Goal: Task Accomplishment & Management: Complete application form

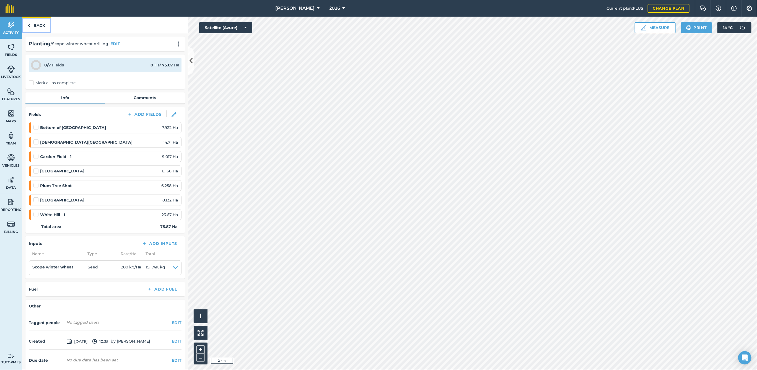
click at [37, 24] on link "Back" at bounding box center [36, 25] width 28 height 16
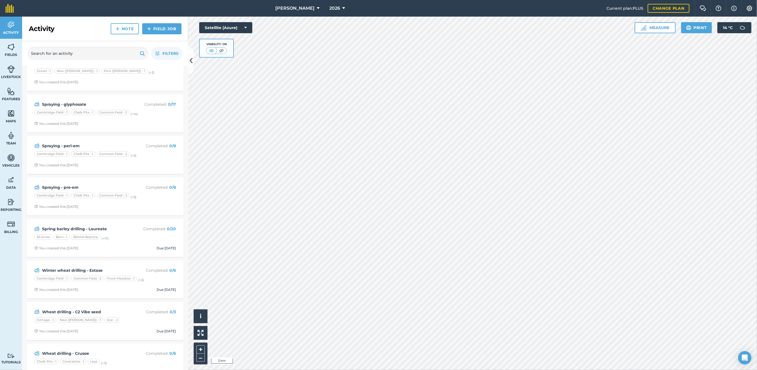
scroll to position [307, 0]
click at [152, 125] on div "Spraying - glyphosate Completed : 0 / 17 Cambridge Field - 1 Chalk Pits - 1 Com…" at bounding box center [105, 113] width 151 height 32
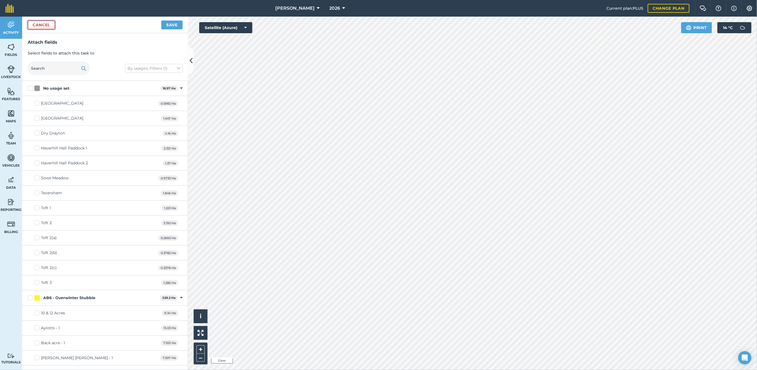
click at [45, 23] on button "Cancel" at bounding box center [41, 24] width 27 height 9
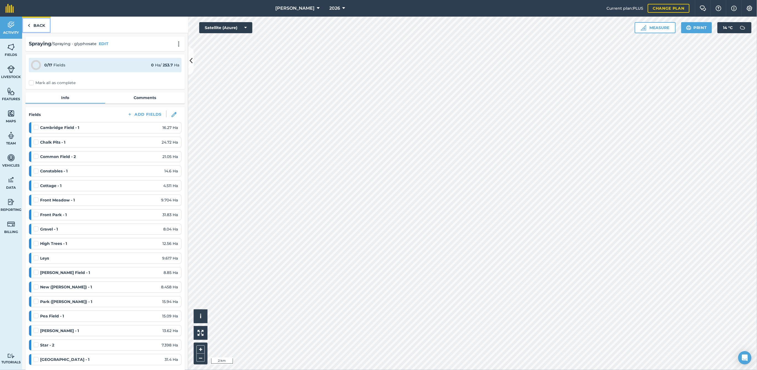
click at [28, 26] on img at bounding box center [29, 25] width 2 height 7
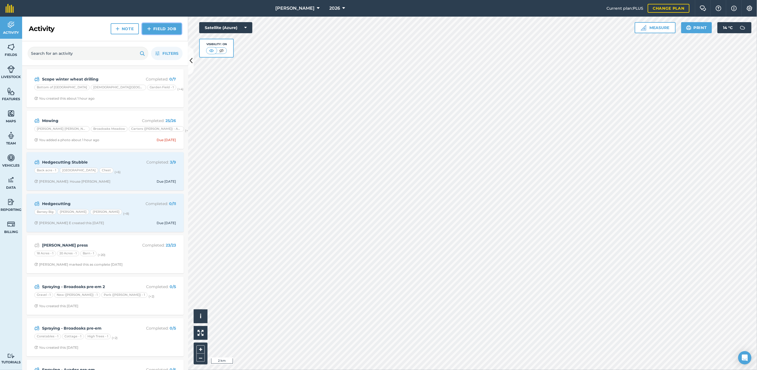
click at [153, 28] on link "Field Job" at bounding box center [161, 28] width 39 height 11
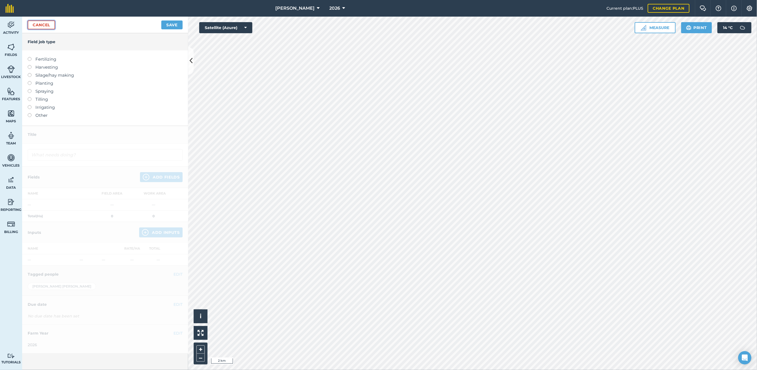
click at [40, 28] on link "Cancel" at bounding box center [41, 24] width 27 height 9
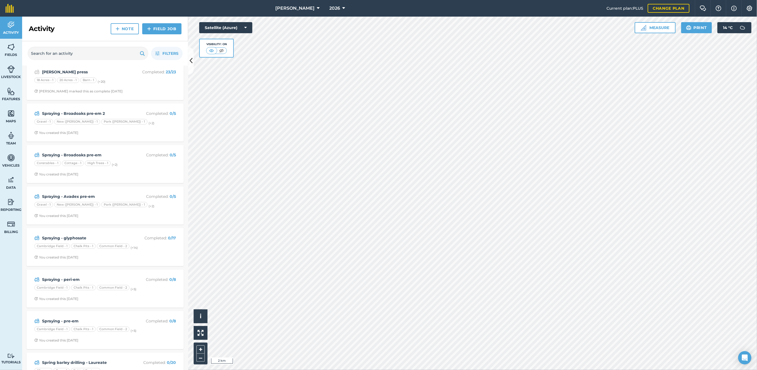
scroll to position [174, 0]
click at [99, 235] on strong "Spraying - glyphosate" at bounding box center [86, 237] width 88 height 6
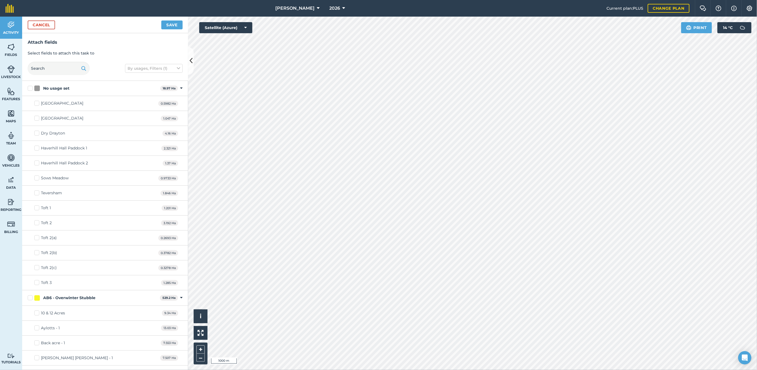
checkbox input "true"
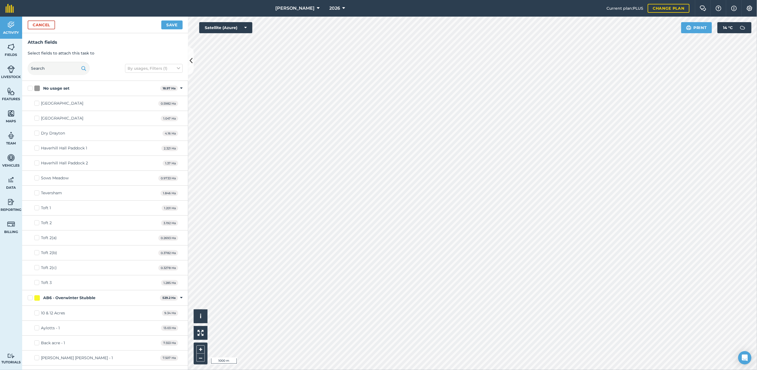
checkbox input "true"
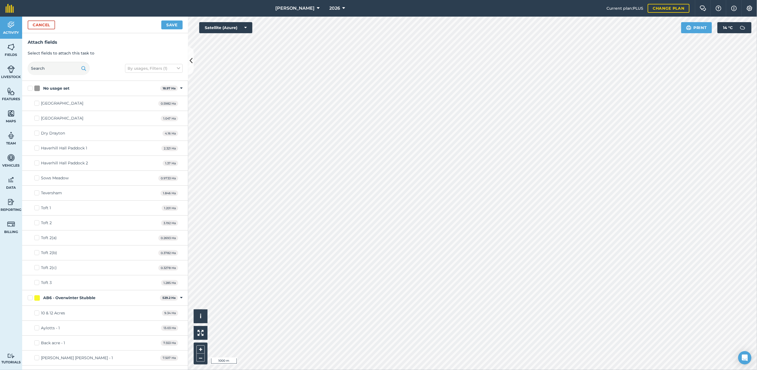
checkbox input "true"
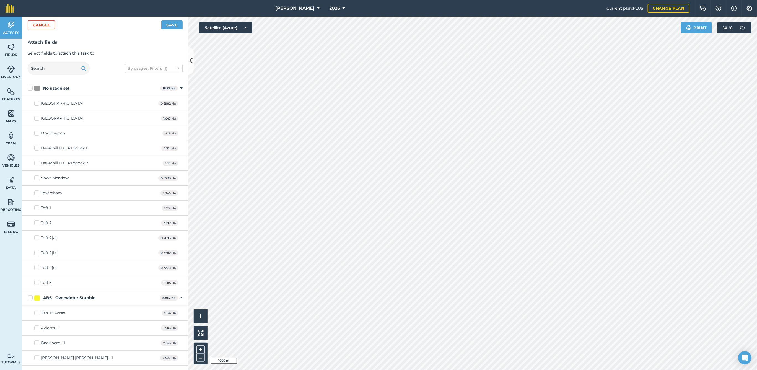
checkbox input "true"
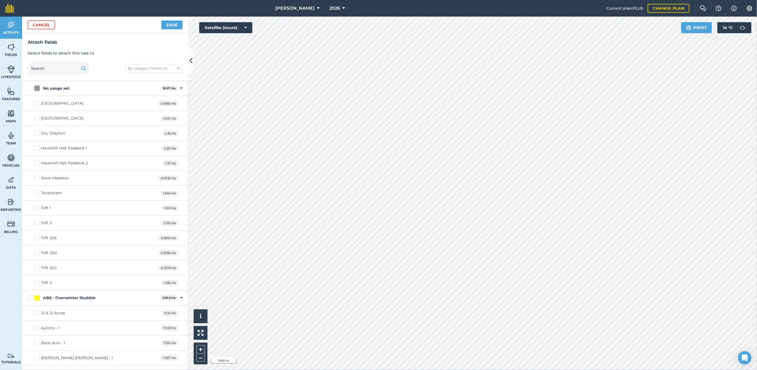
checkbox input "true"
click at [171, 24] on button "Save" at bounding box center [171, 24] width 21 height 9
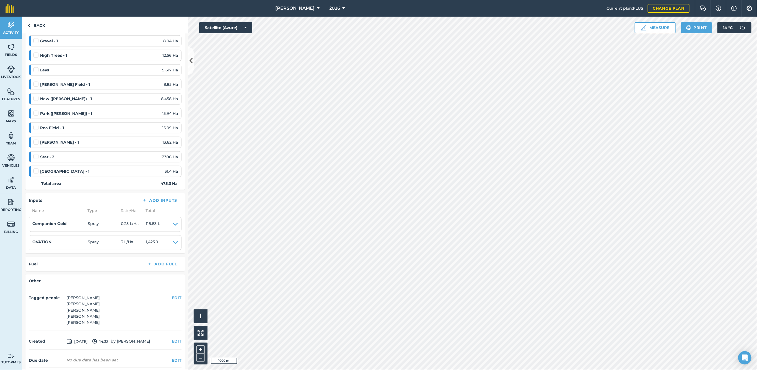
scroll to position [484, 0]
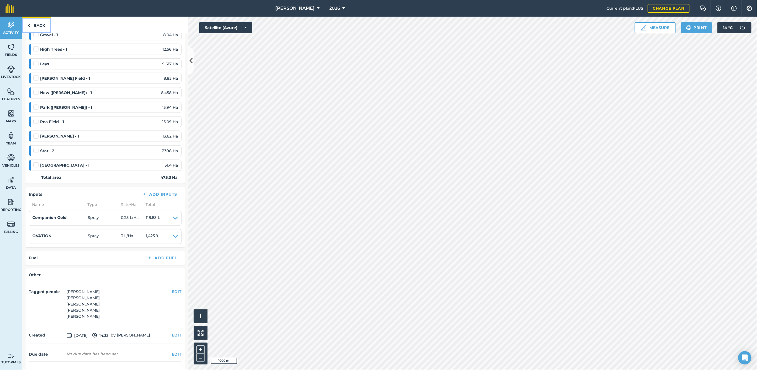
click at [39, 23] on link "Back" at bounding box center [36, 25] width 28 height 16
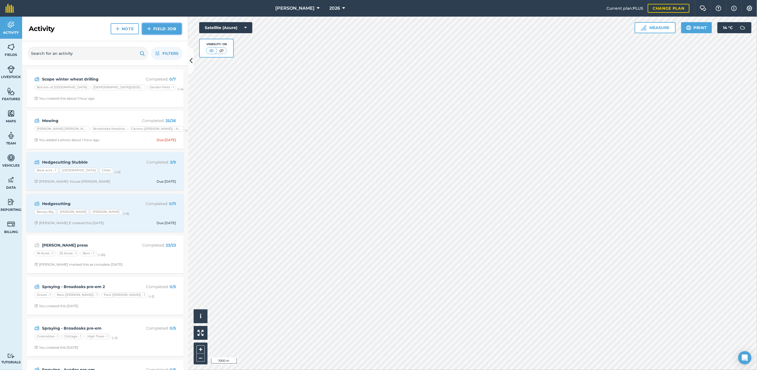
click at [160, 28] on link "Field Job" at bounding box center [161, 28] width 39 height 11
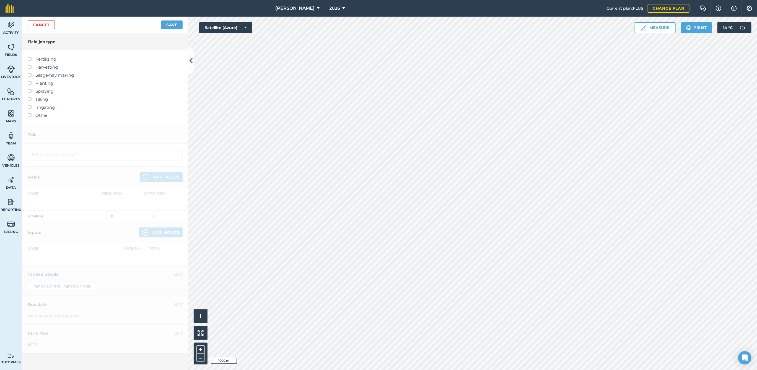
click at [28, 89] on label at bounding box center [32, 89] width 8 height 0
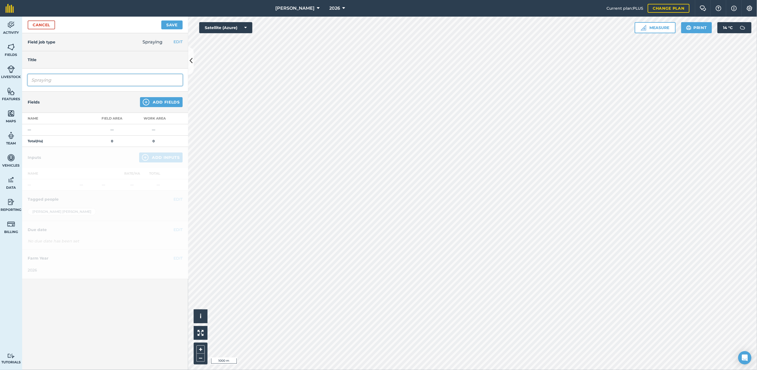
click at [58, 81] on input "Spraying" at bounding box center [105, 80] width 155 height 12
type input "Spraying - [PERSON_NAME] pre-em"
click at [156, 103] on button "Add Fields" at bounding box center [161, 102] width 43 height 10
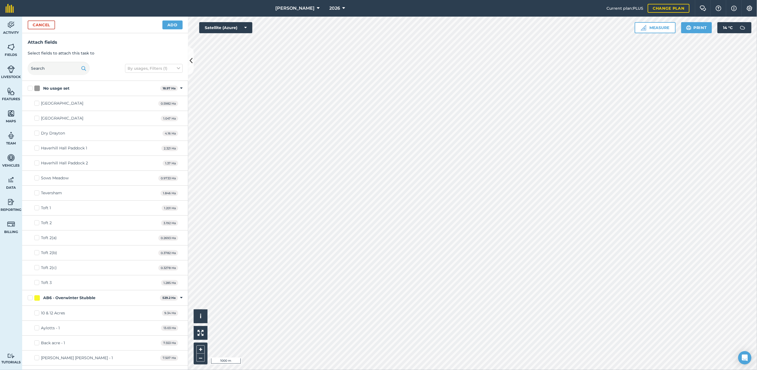
checkbox input "true"
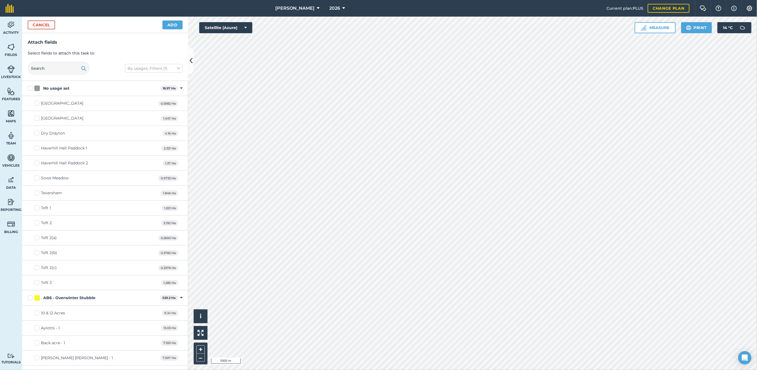
checkbox input "true"
click at [170, 25] on button "Add" at bounding box center [172, 24] width 20 height 9
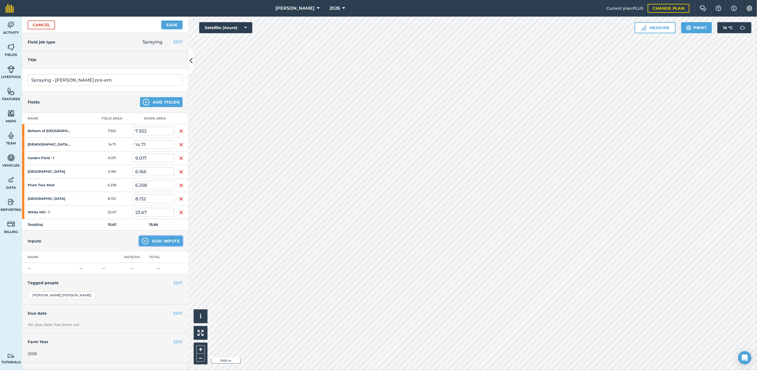
click at [162, 242] on button "Add Inputs" at bounding box center [160, 241] width 43 height 10
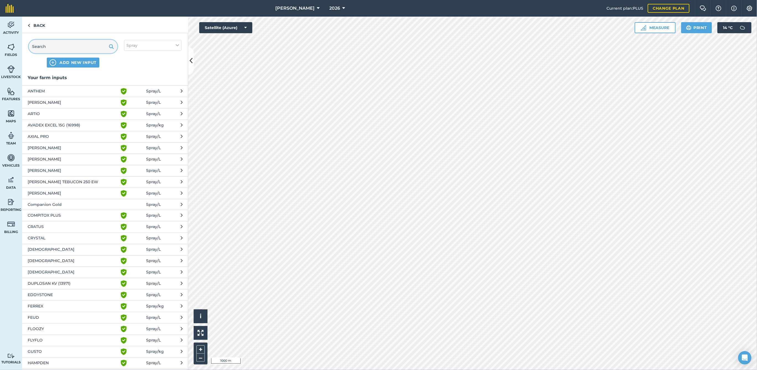
click at [89, 48] on input "text" at bounding box center [73, 46] width 89 height 13
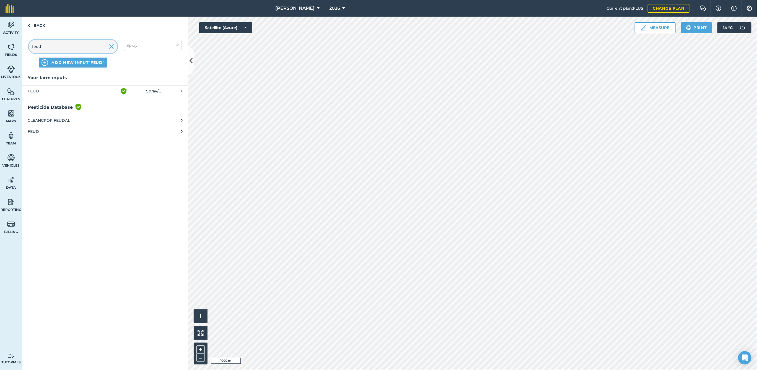
type input "feud"
click at [47, 131] on span "FEUD" at bounding box center [73, 131] width 90 height 6
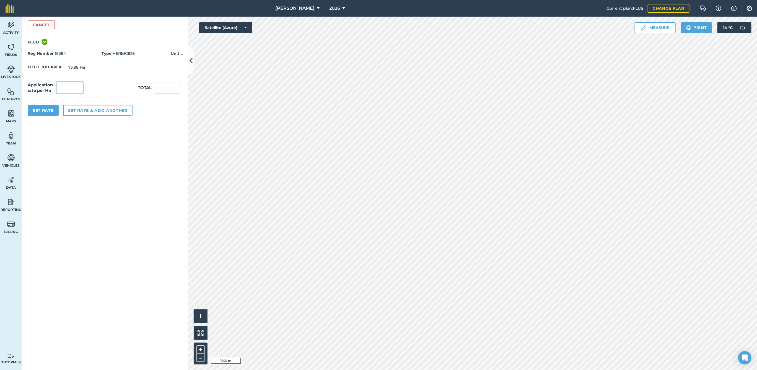
click at [70, 89] on input "text" at bounding box center [69, 88] width 27 height 12
type input "0.6"
type input "45.528"
click at [45, 112] on button "Set Rate" at bounding box center [43, 110] width 31 height 11
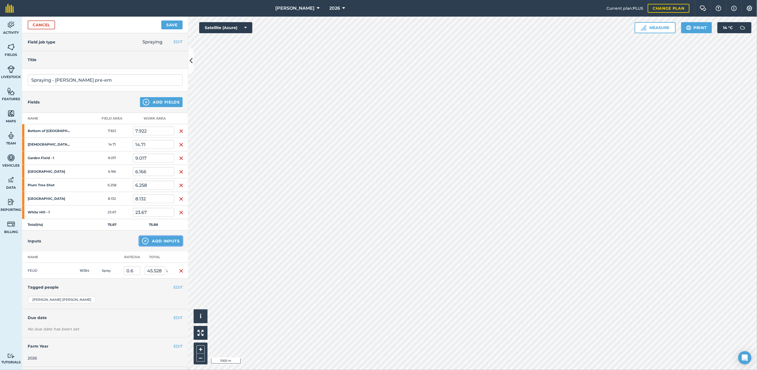
click at [151, 239] on button "Add Inputs" at bounding box center [160, 241] width 43 height 10
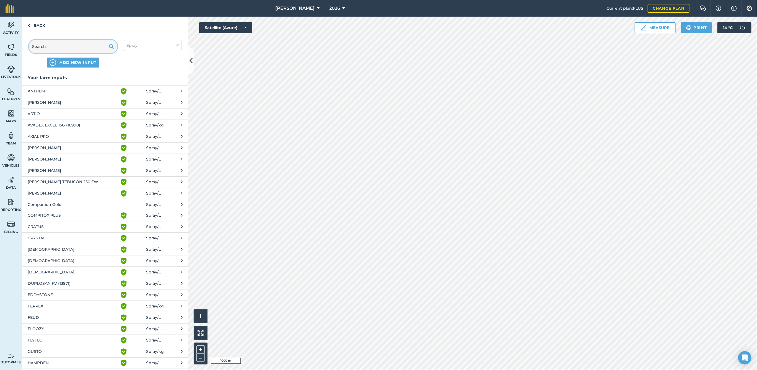
click at [70, 46] on input "text" at bounding box center [73, 46] width 89 height 13
drag, startPoint x: 72, startPoint y: 45, endPoint x: 71, endPoint y: 40, distance: 4.8
click at [71, 40] on input "text" at bounding box center [73, 46] width 89 height 13
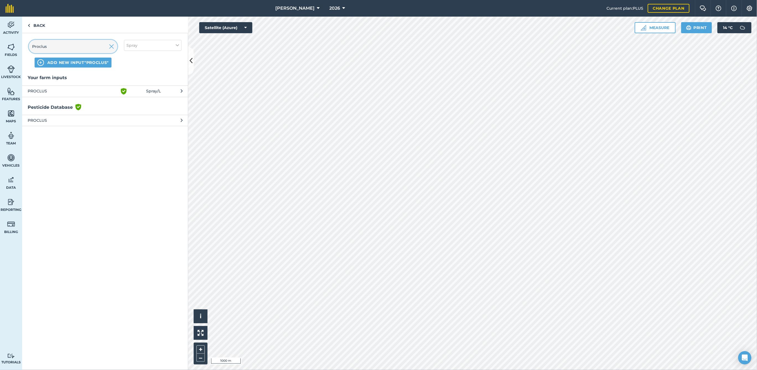
type input "Proclus"
click at [62, 89] on span "PROCLUS" at bounding box center [73, 91] width 90 height 7
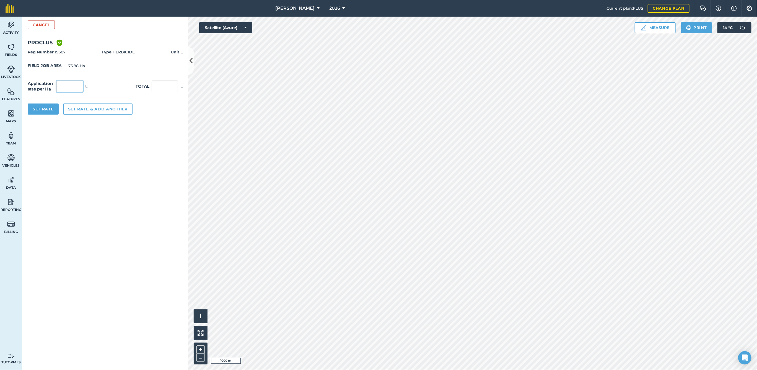
click at [74, 89] on input "text" at bounding box center [69, 87] width 27 height 12
type input "1.4"
type input "106.232"
click at [49, 107] on button "Set Rate" at bounding box center [43, 108] width 31 height 11
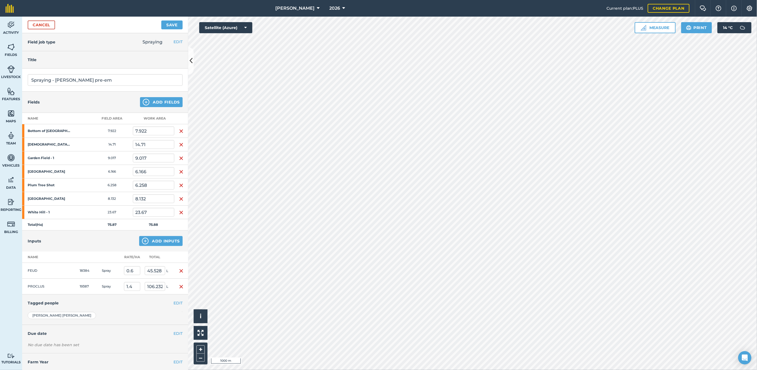
scroll to position [10, 0]
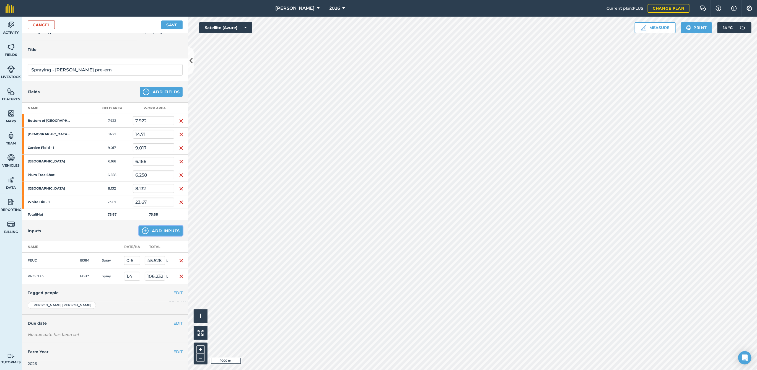
click at [144, 229] on button "Add Inputs" at bounding box center [160, 231] width 43 height 10
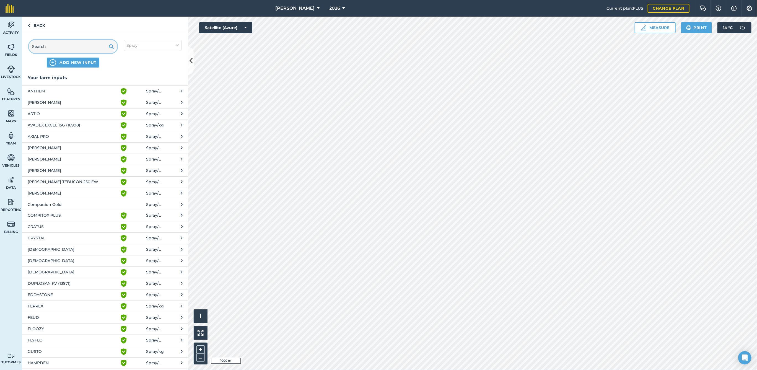
click at [72, 48] on input "text" at bounding box center [73, 46] width 89 height 13
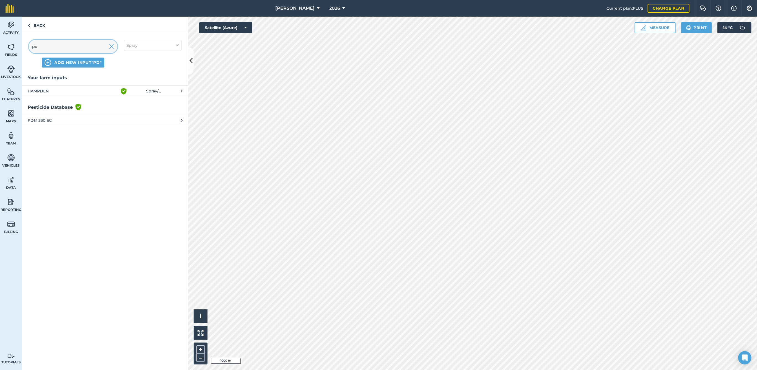
type input "p"
type input "anthem"
click at [61, 87] on button "ANTHEM Green shield with white tick Spray / L" at bounding box center [105, 90] width 166 height 11
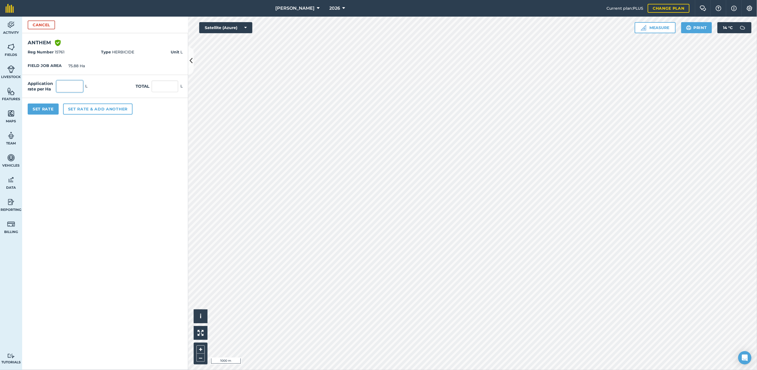
click at [70, 88] on input "text" at bounding box center [69, 87] width 27 height 12
type input "2"
type input "151.76"
click at [48, 108] on button "Set Rate" at bounding box center [43, 108] width 31 height 11
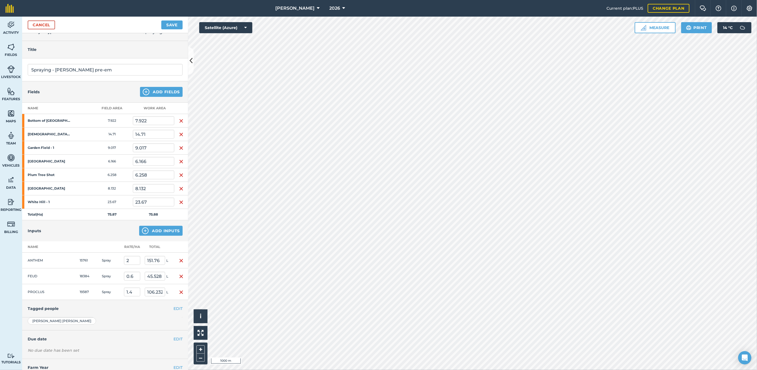
scroll to position [26, 0]
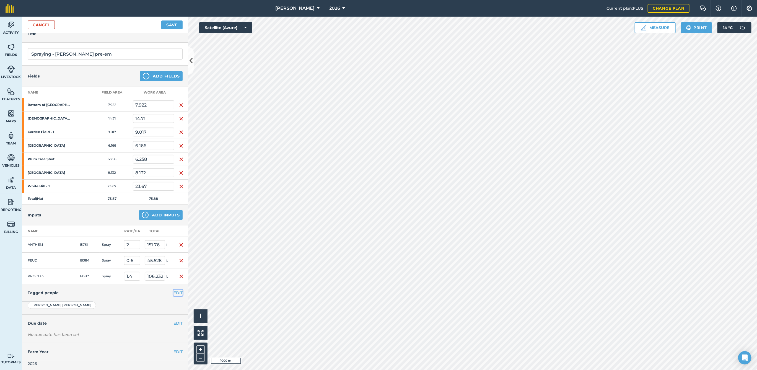
click at [177, 291] on button "EDIT" at bounding box center [177, 293] width 9 height 6
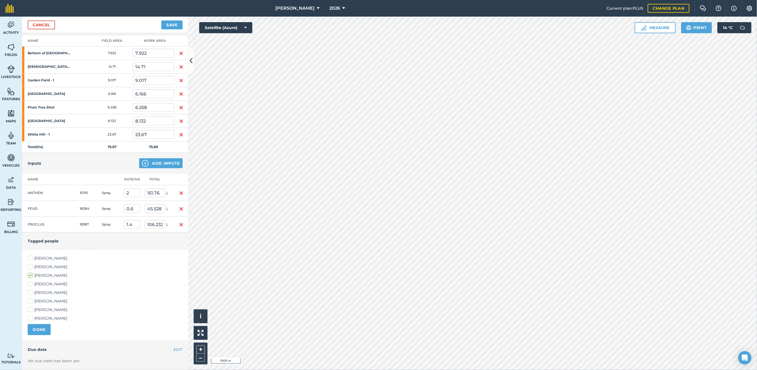
scroll to position [79, 0]
click at [29, 280] on label "[PERSON_NAME]" at bounding box center [105, 283] width 155 height 6
click at [29, 280] on input "[PERSON_NAME]" at bounding box center [30, 282] width 4 height 4
checkbox input "true"
click at [30, 289] on label "[PERSON_NAME]" at bounding box center [105, 292] width 155 height 6
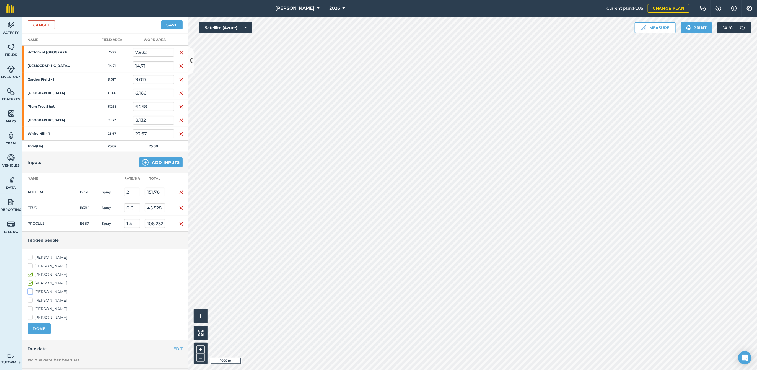
click at [30, 289] on input "[PERSON_NAME]" at bounding box center [30, 291] width 4 height 4
checkbox input "true"
click at [28, 264] on label "[PERSON_NAME]" at bounding box center [105, 266] width 155 height 6
click at [28, 264] on input "[PERSON_NAME]" at bounding box center [30, 265] width 4 height 4
checkbox input "true"
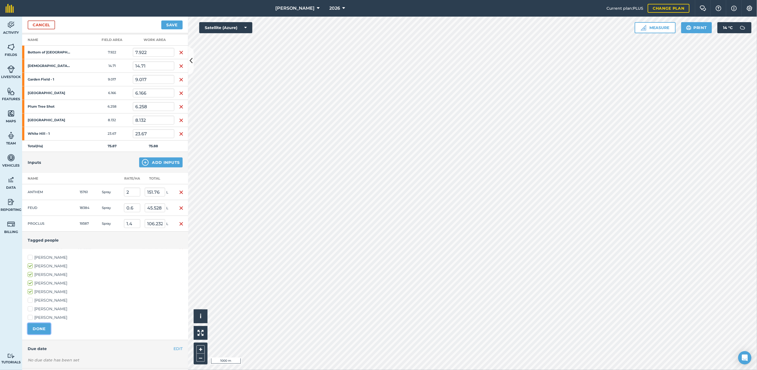
click at [34, 328] on button "DONE" at bounding box center [39, 328] width 23 height 11
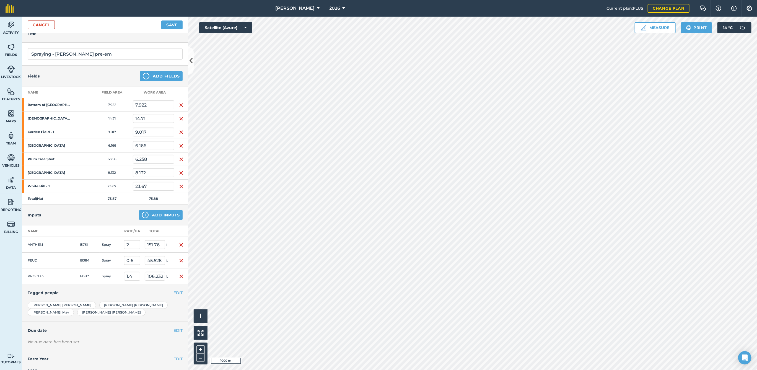
scroll to position [25, 0]
click at [102, 329] on h4 "Due date" at bounding box center [105, 332] width 155 height 6
click at [173, 329] on button "EDIT" at bounding box center [177, 332] width 9 height 6
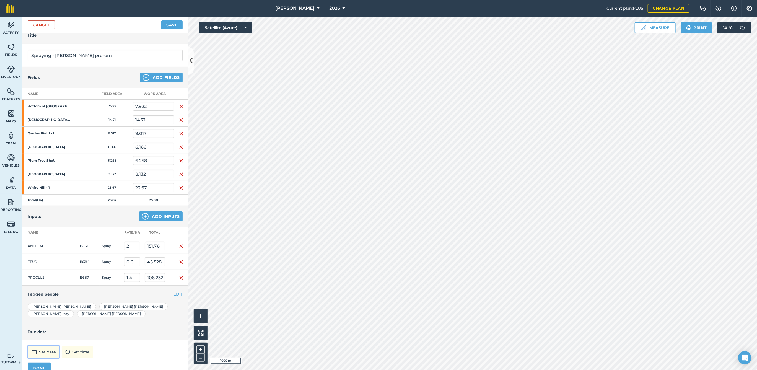
click at [56, 346] on button "Set date" at bounding box center [44, 352] width 32 height 12
click at [108, 326] on button "5" at bounding box center [112, 330] width 13 height 9
click at [43, 362] on button "DONE" at bounding box center [39, 367] width 23 height 11
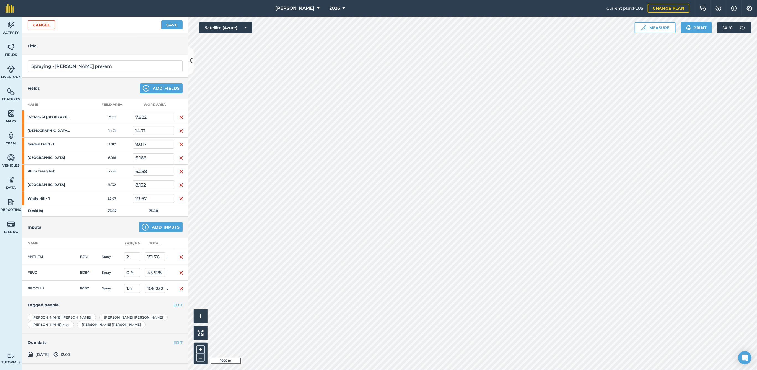
scroll to position [0, 0]
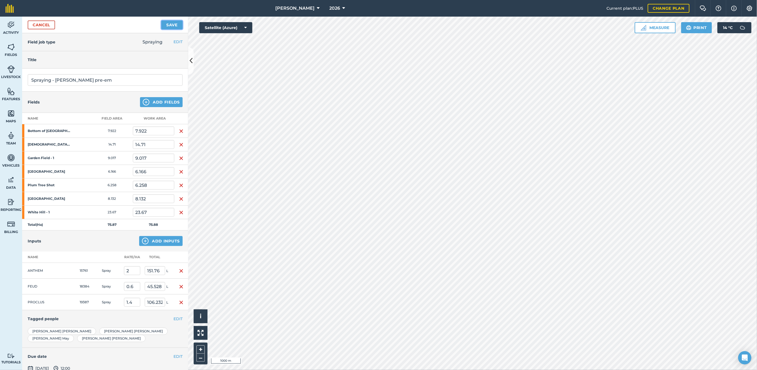
click at [165, 24] on button "Save" at bounding box center [171, 24] width 21 height 9
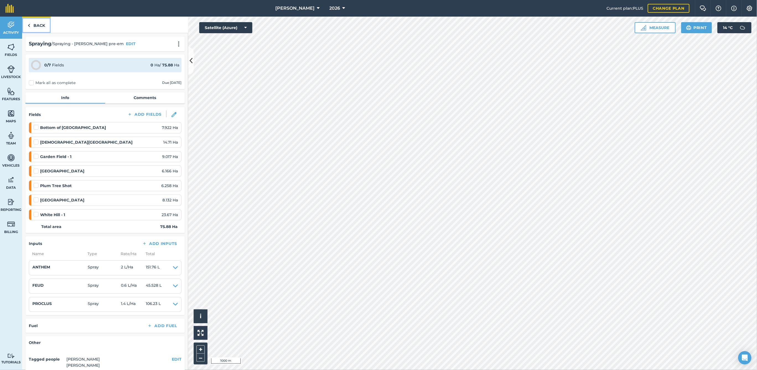
click at [39, 27] on link "Back" at bounding box center [36, 25] width 28 height 16
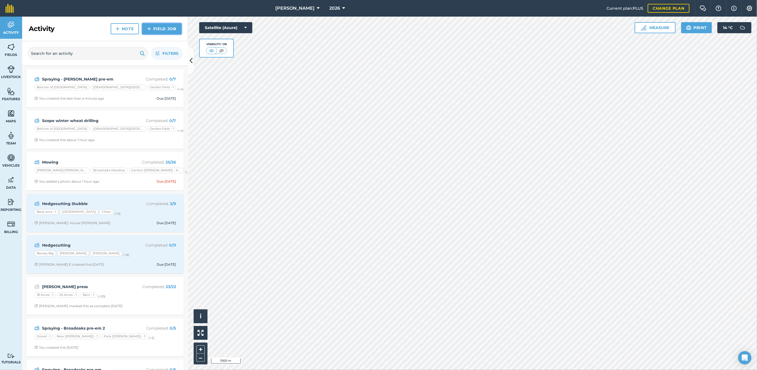
click at [157, 28] on link "Field Job" at bounding box center [161, 28] width 39 height 11
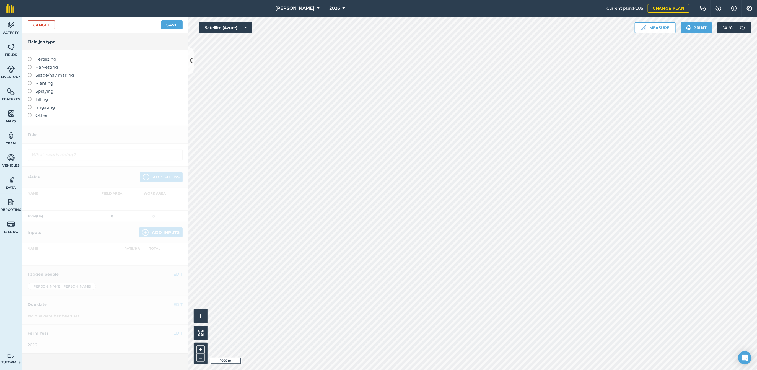
click at [90, 42] on h4 "Field job type" at bounding box center [105, 42] width 155 height 6
click at [28, 89] on label at bounding box center [32, 89] width 8 height 0
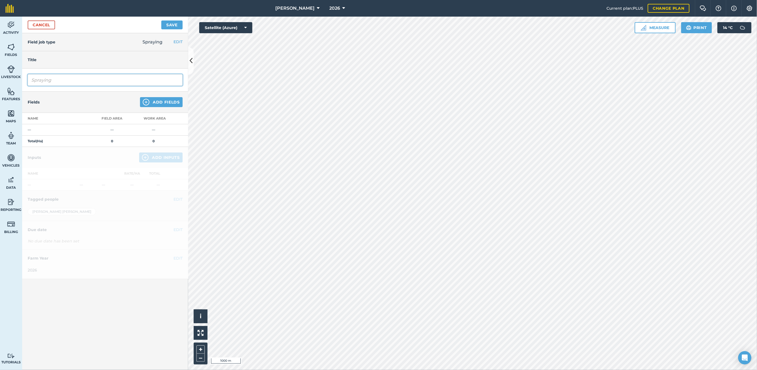
click at [57, 80] on input "Spraying" at bounding box center [105, 80] width 155 height 12
type input "Spraying - Noster pre-em"
click at [152, 101] on button "Add Fields" at bounding box center [161, 102] width 43 height 10
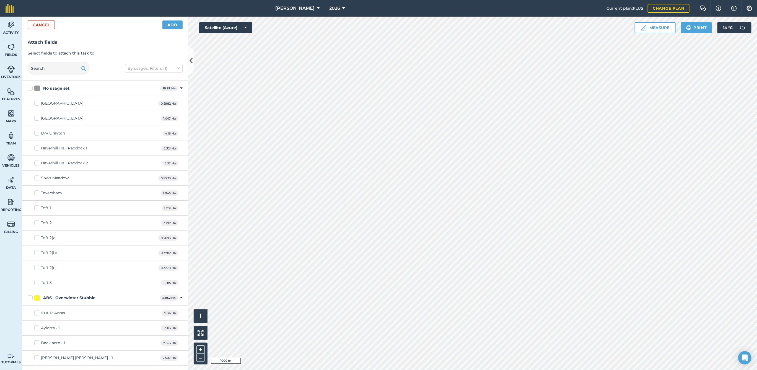
checkbox input "true"
click at [168, 26] on button "Add" at bounding box center [172, 24] width 20 height 9
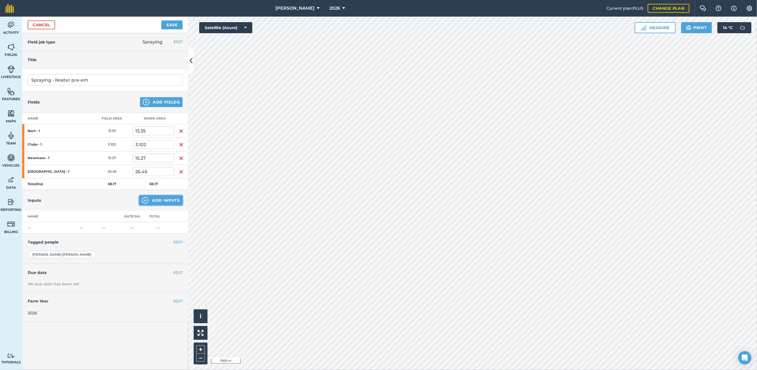
click at [151, 198] on button "Add Inputs" at bounding box center [160, 200] width 43 height 10
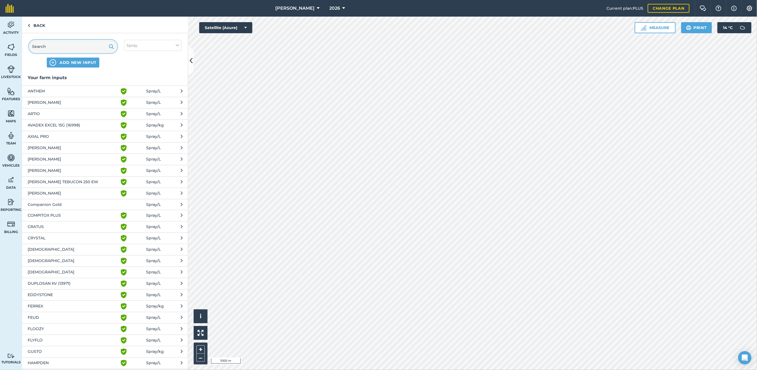
click at [86, 47] on input "text" at bounding box center [73, 46] width 89 height 13
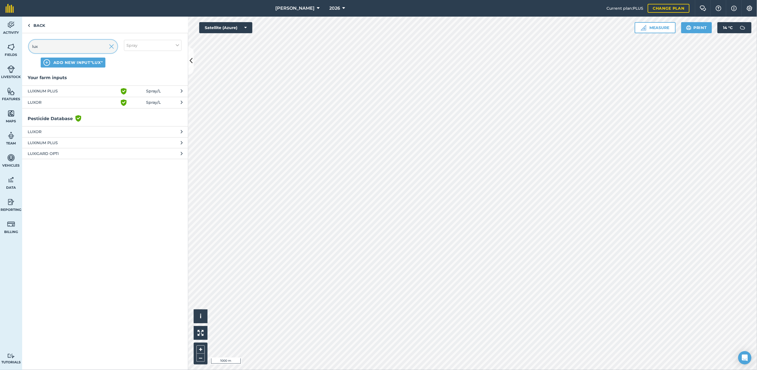
type input "lux"
click at [96, 90] on span "LUXINUM PLUS" at bounding box center [73, 91] width 90 height 7
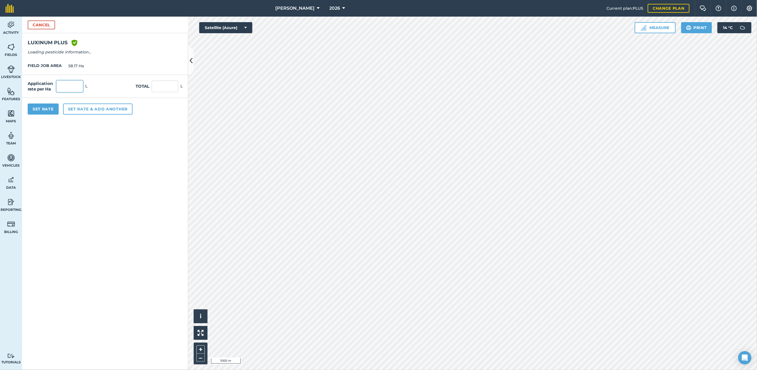
click at [69, 88] on input "text" at bounding box center [69, 87] width 27 height 12
type input "0.7"
type input "40.719"
click at [46, 109] on button "Set Rate" at bounding box center [43, 108] width 31 height 11
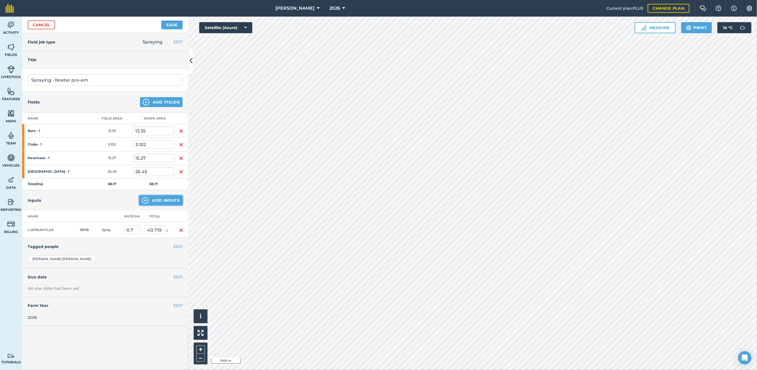
click at [154, 201] on button "Add Inputs" at bounding box center [160, 200] width 43 height 10
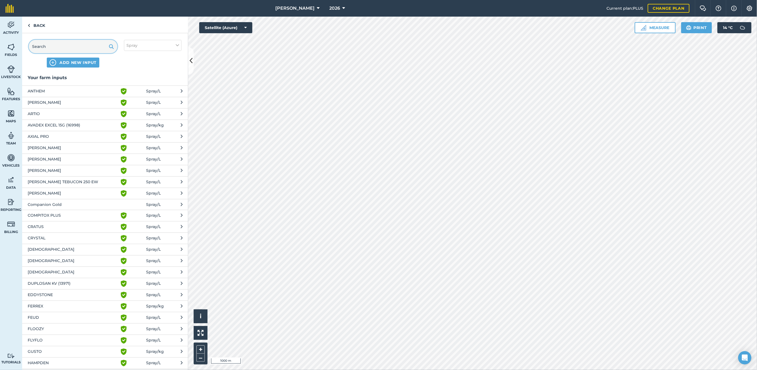
click at [73, 48] on input "text" at bounding box center [73, 46] width 89 height 13
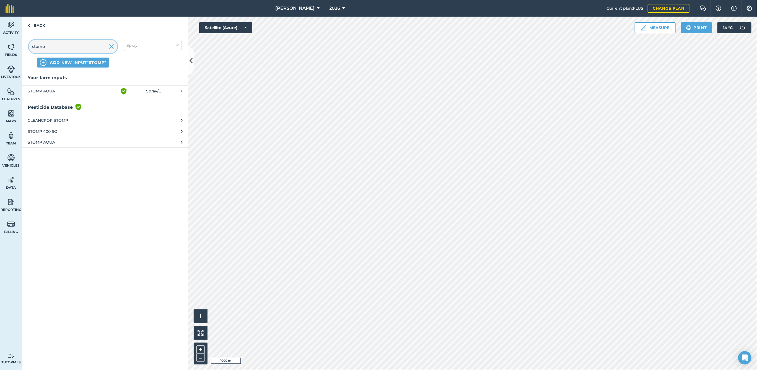
type input "stomp"
click at [55, 89] on span "STOMP AQUA" at bounding box center [73, 91] width 90 height 7
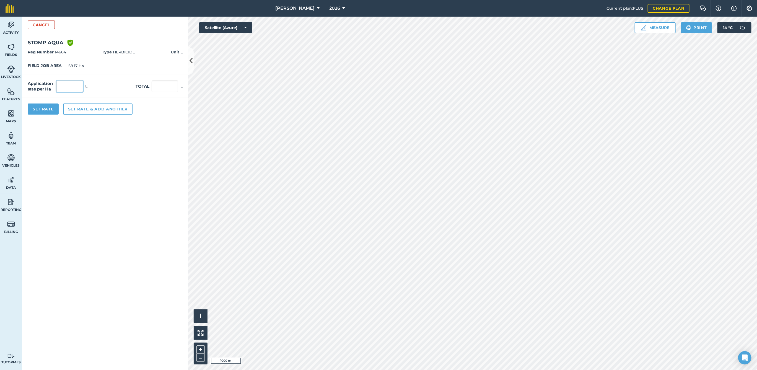
click at [65, 84] on input "text" at bounding box center [69, 87] width 27 height 12
type input "2"
type input "116.34"
click at [44, 106] on button "Set Rate" at bounding box center [43, 108] width 31 height 11
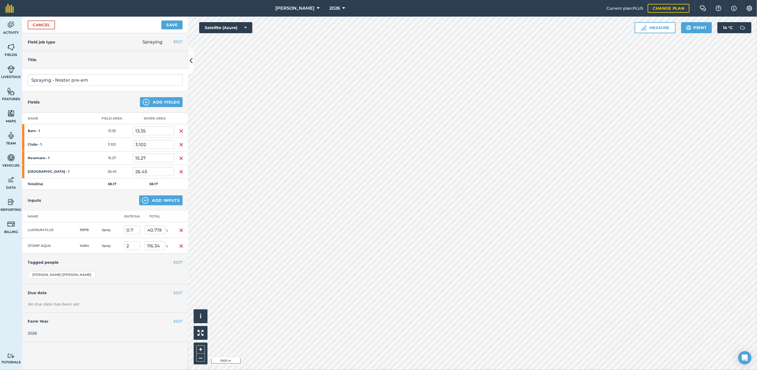
click at [166, 204] on div "Inputs Add Inputs" at bounding box center [105, 200] width 166 height 21
click at [166, 203] on button "Add Inputs" at bounding box center [160, 200] width 43 height 10
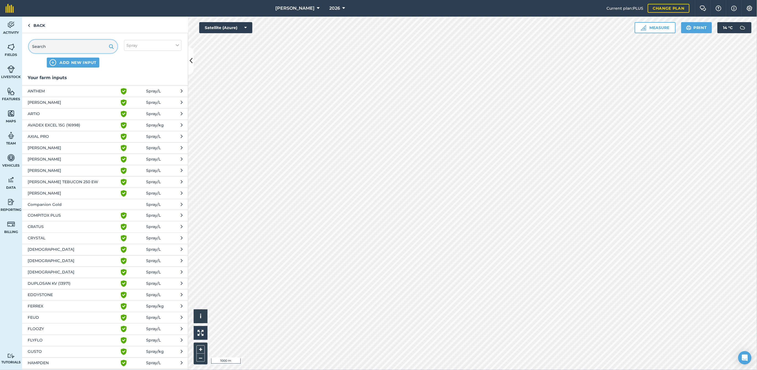
click at [68, 47] on input "text" at bounding box center [73, 46] width 89 height 13
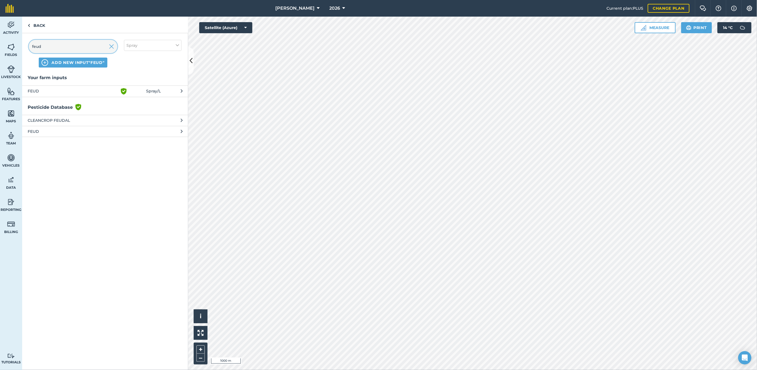
type input "feud"
click at [59, 89] on span "FEUD" at bounding box center [73, 91] width 90 height 7
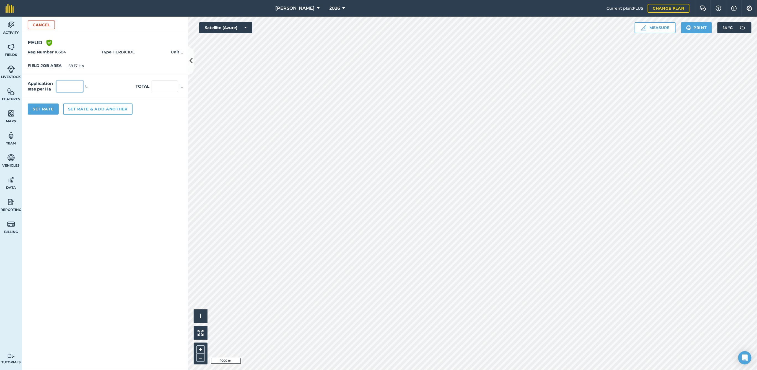
click at [69, 84] on input "text" at bounding box center [69, 87] width 27 height 12
type input "0.6"
type input "34.902"
click at [38, 109] on button "Set Rate" at bounding box center [43, 108] width 31 height 11
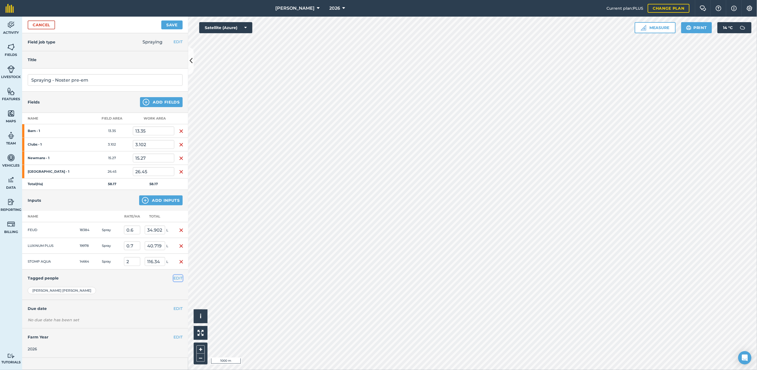
click at [176, 276] on button "EDIT" at bounding box center [177, 278] width 9 height 6
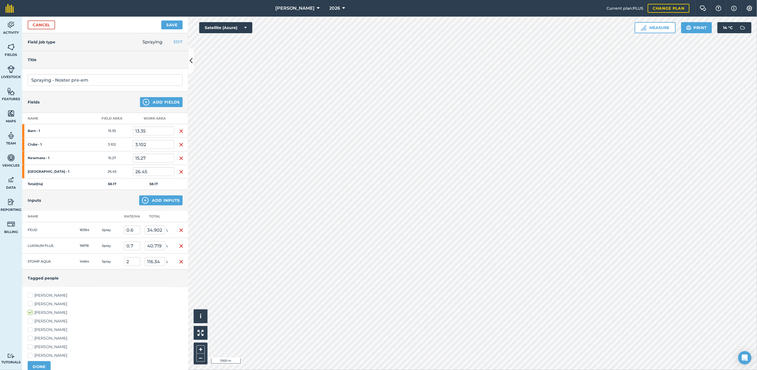
click at [31, 318] on label "[PERSON_NAME]" at bounding box center [105, 321] width 155 height 6
click at [31, 318] on input "[PERSON_NAME]" at bounding box center [30, 320] width 4 height 4
checkbox input "true"
click at [31, 327] on label "[PERSON_NAME]" at bounding box center [105, 330] width 155 height 6
click at [31, 327] on input "[PERSON_NAME]" at bounding box center [30, 329] width 4 height 4
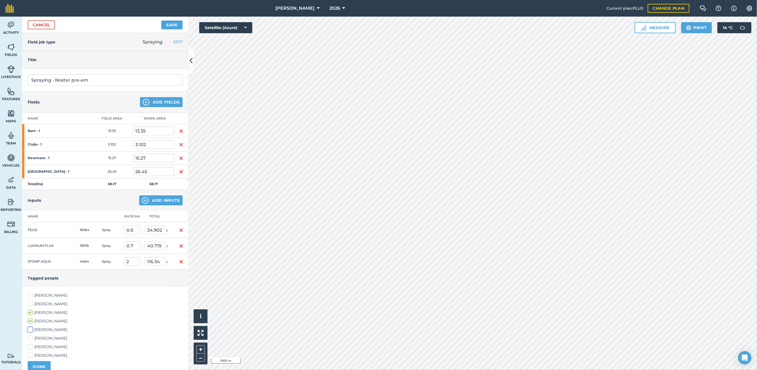
checkbox input "true"
click at [29, 302] on label "[PERSON_NAME]" at bounding box center [105, 304] width 155 height 6
click at [29, 302] on input "[PERSON_NAME]" at bounding box center [30, 303] width 4 height 4
checkbox input "true"
click at [42, 364] on button "DONE" at bounding box center [39, 366] width 23 height 11
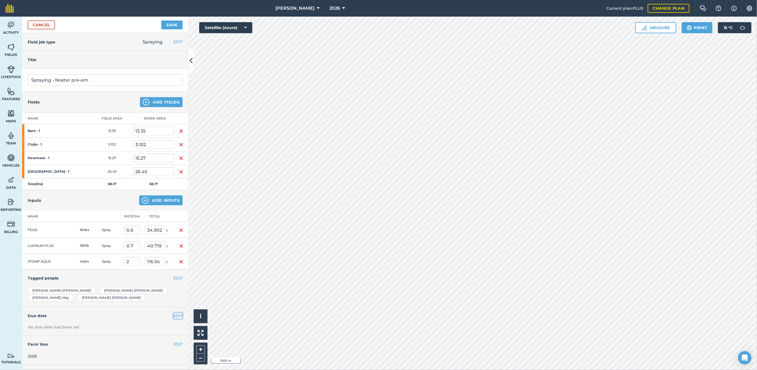
click at [175, 313] on button "EDIT" at bounding box center [177, 316] width 9 height 6
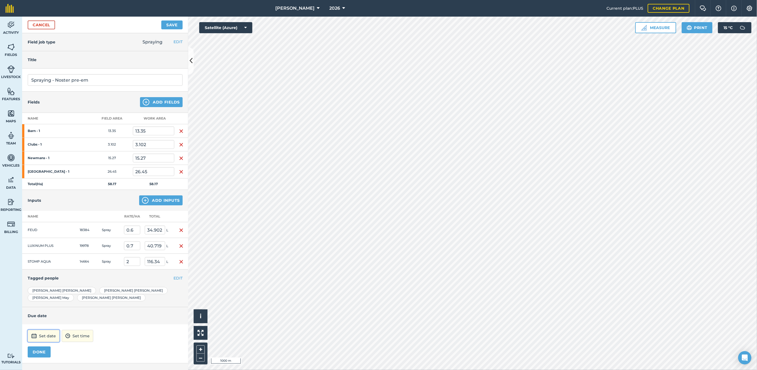
click at [43, 330] on button "Set date" at bounding box center [44, 336] width 32 height 12
click at [101, 255] on button "›" at bounding box center [100, 261] width 12 height 12
click at [111, 275] on button "5" at bounding box center [112, 279] width 13 height 9
click at [38, 346] on button "DONE" at bounding box center [39, 351] width 23 height 11
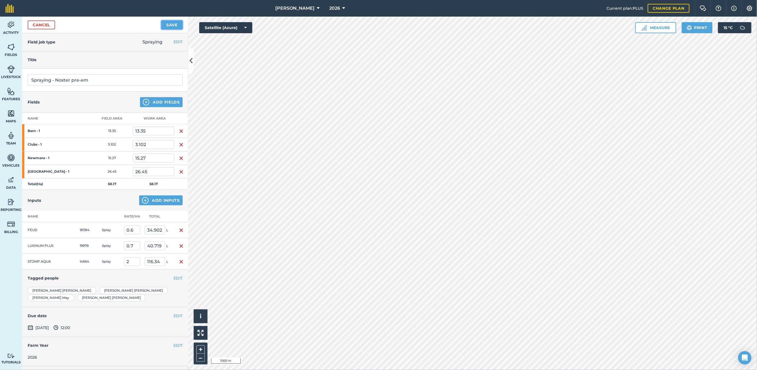
click at [170, 23] on button "Save" at bounding box center [171, 24] width 21 height 9
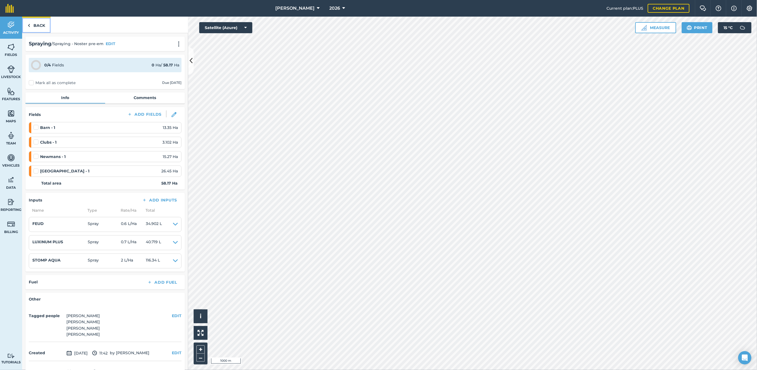
click at [40, 27] on link "Back" at bounding box center [36, 25] width 28 height 16
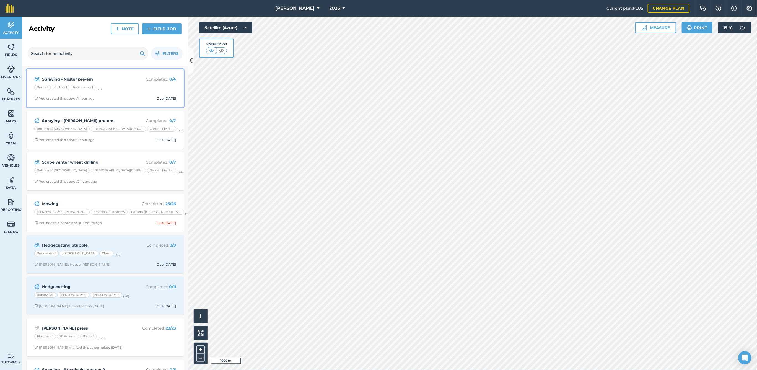
click at [125, 85] on div "Barn - 1 Clubs - 1 Newmans - 1 (+ 1 )" at bounding box center [105, 88] width 142 height 7
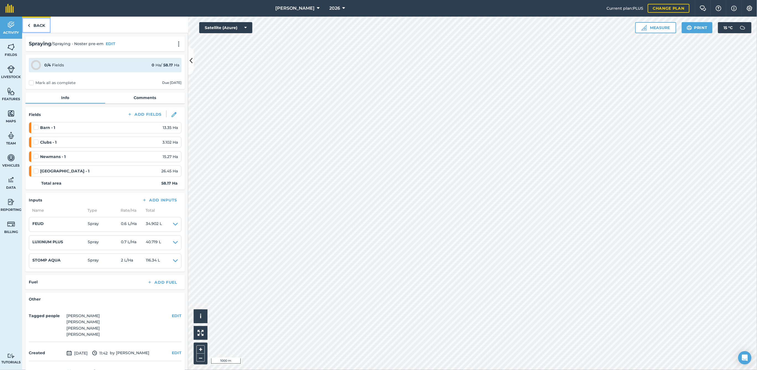
click at [38, 24] on link "Back" at bounding box center [36, 25] width 28 height 16
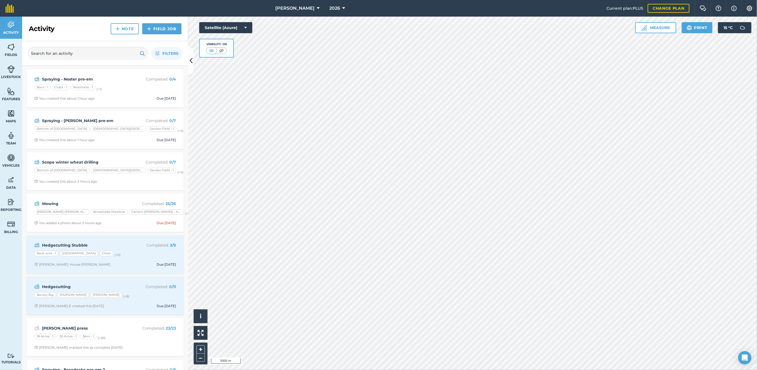
scroll to position [1, 0]
click at [110, 119] on strong "Spraying - [PERSON_NAME] pre-em" at bounding box center [86, 120] width 88 height 6
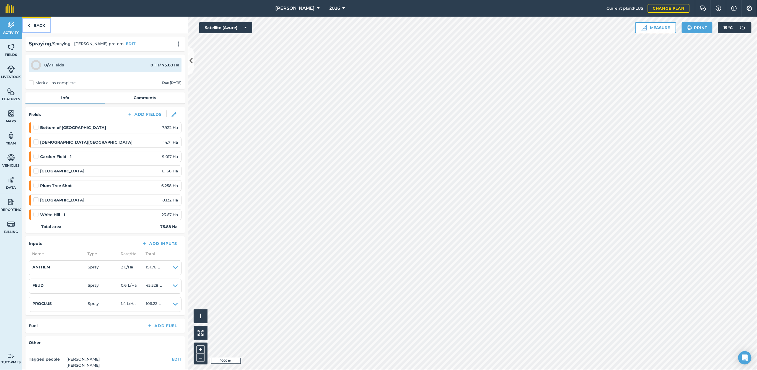
click at [44, 28] on link "Back" at bounding box center [36, 25] width 28 height 16
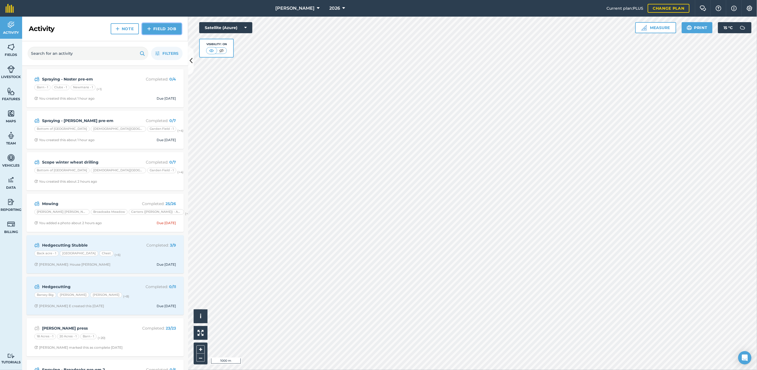
click at [167, 32] on link "Field Job" at bounding box center [161, 28] width 39 height 11
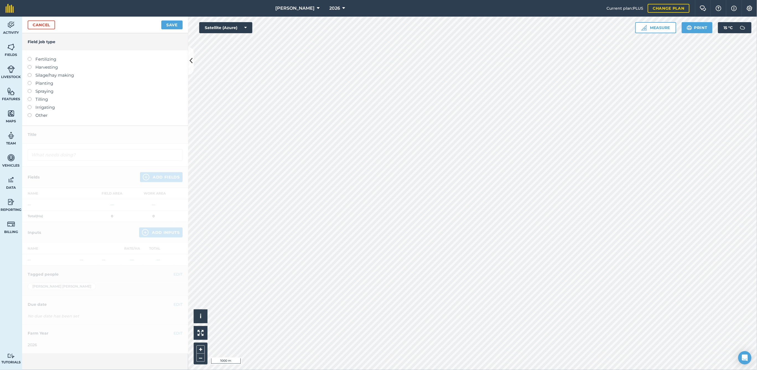
click at [28, 81] on label at bounding box center [32, 81] width 8 height 0
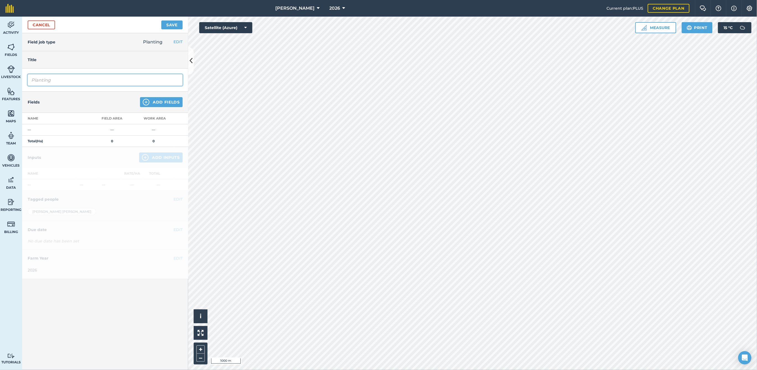
click at [51, 78] on input "Planting" at bounding box center [105, 80] width 155 height 12
click at [72, 75] on input "Planting" at bounding box center [105, 80] width 155 height 12
type input "P"
type input "W"
type input "Church Farm + Noster Extase drilling"
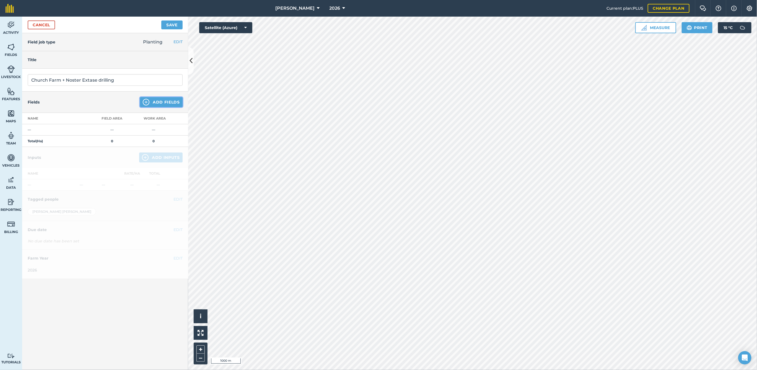
click at [177, 100] on button "Add Fields" at bounding box center [161, 102] width 43 height 10
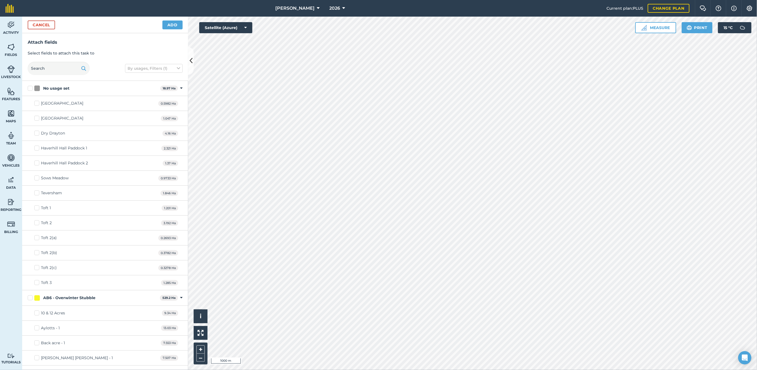
checkbox input "true"
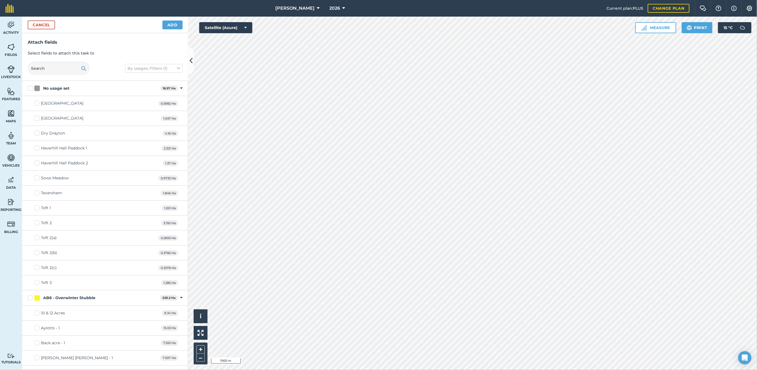
checkbox input "true"
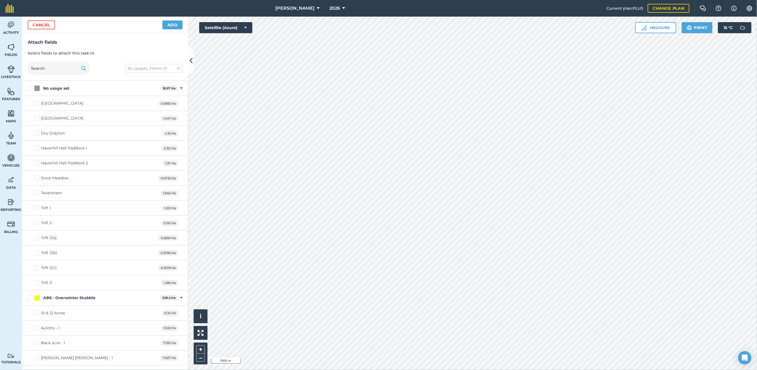
checkbox input "true"
click at [171, 26] on button "Add" at bounding box center [172, 24] width 20 height 9
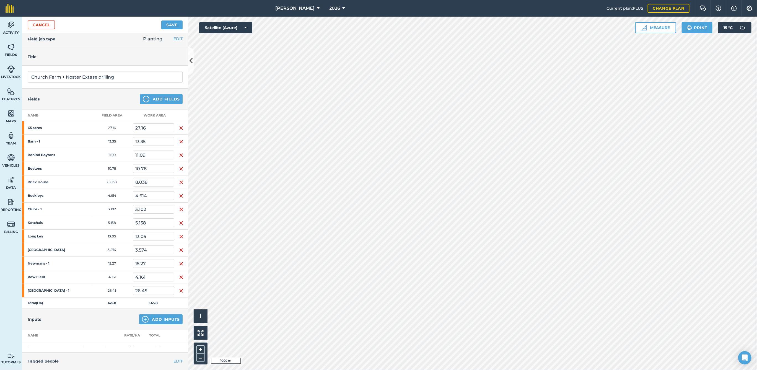
scroll to position [3, 0]
click at [151, 316] on button "Add Inputs" at bounding box center [160, 319] width 43 height 10
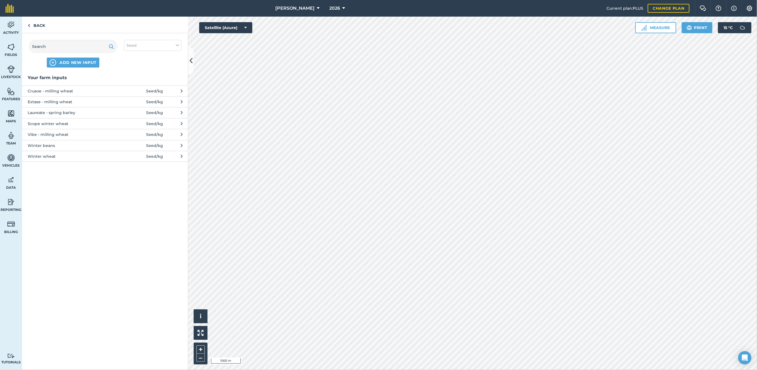
click at [59, 104] on span "Extase - milling wheat" at bounding box center [73, 102] width 90 height 6
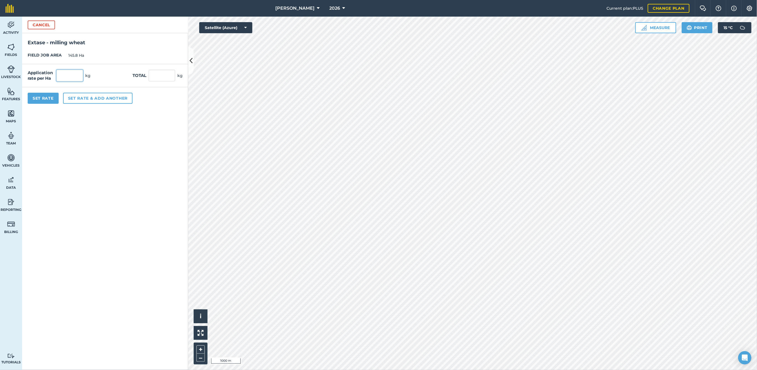
click at [75, 76] on input "text" at bounding box center [69, 76] width 27 height 12
type input "210"
type input "30,618"
click at [47, 94] on button "Set Rate" at bounding box center [43, 98] width 31 height 11
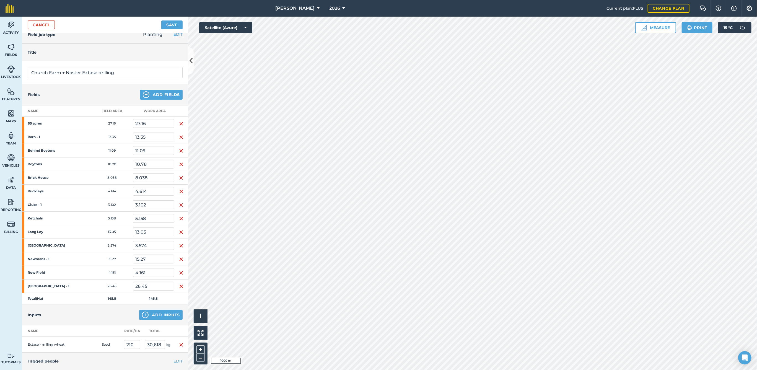
scroll to position [8, 0]
